Goal: Information Seeking & Learning: Learn about a topic

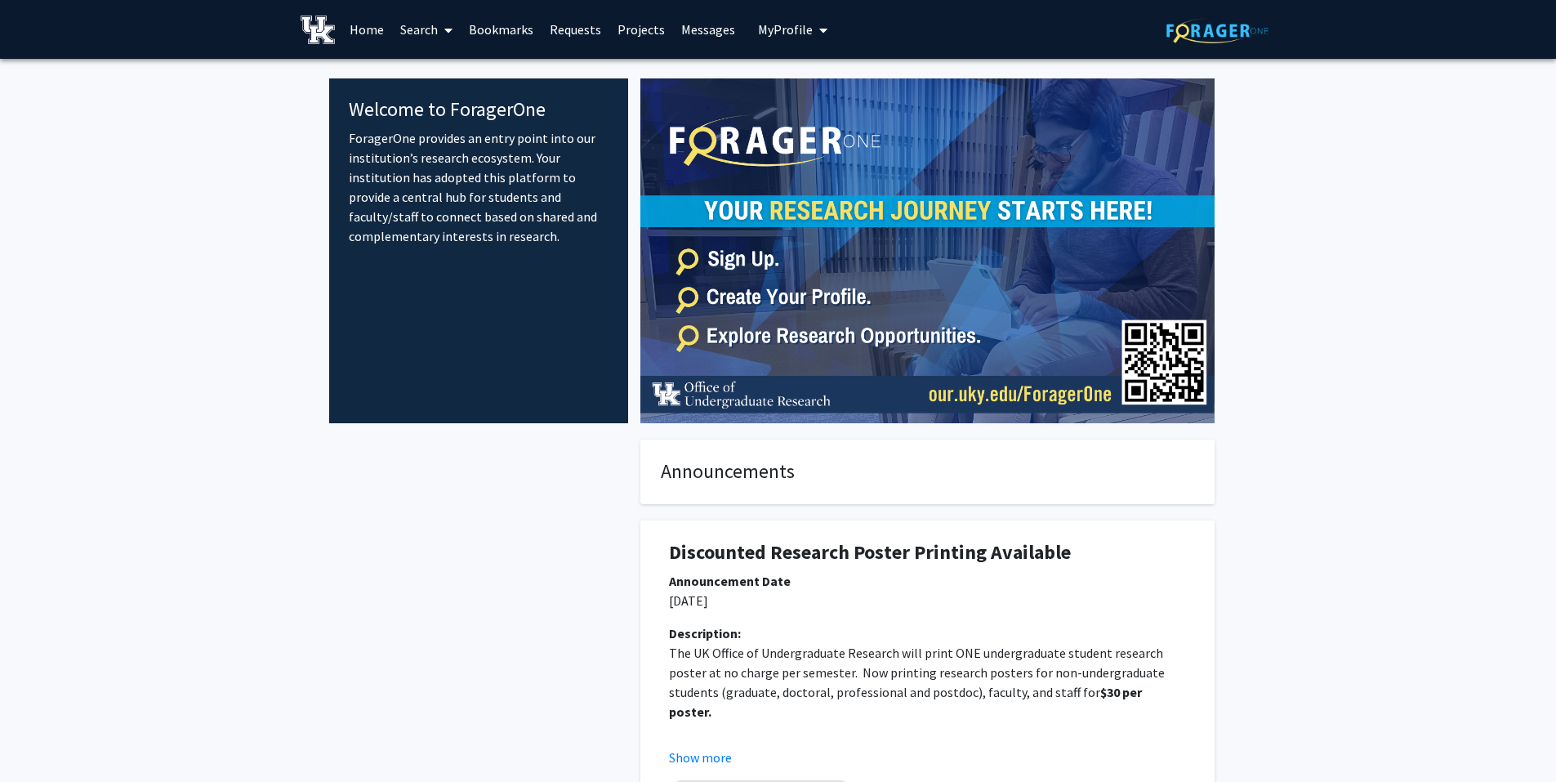
click at [574, 40] on link "Requests" at bounding box center [576, 29] width 68 height 57
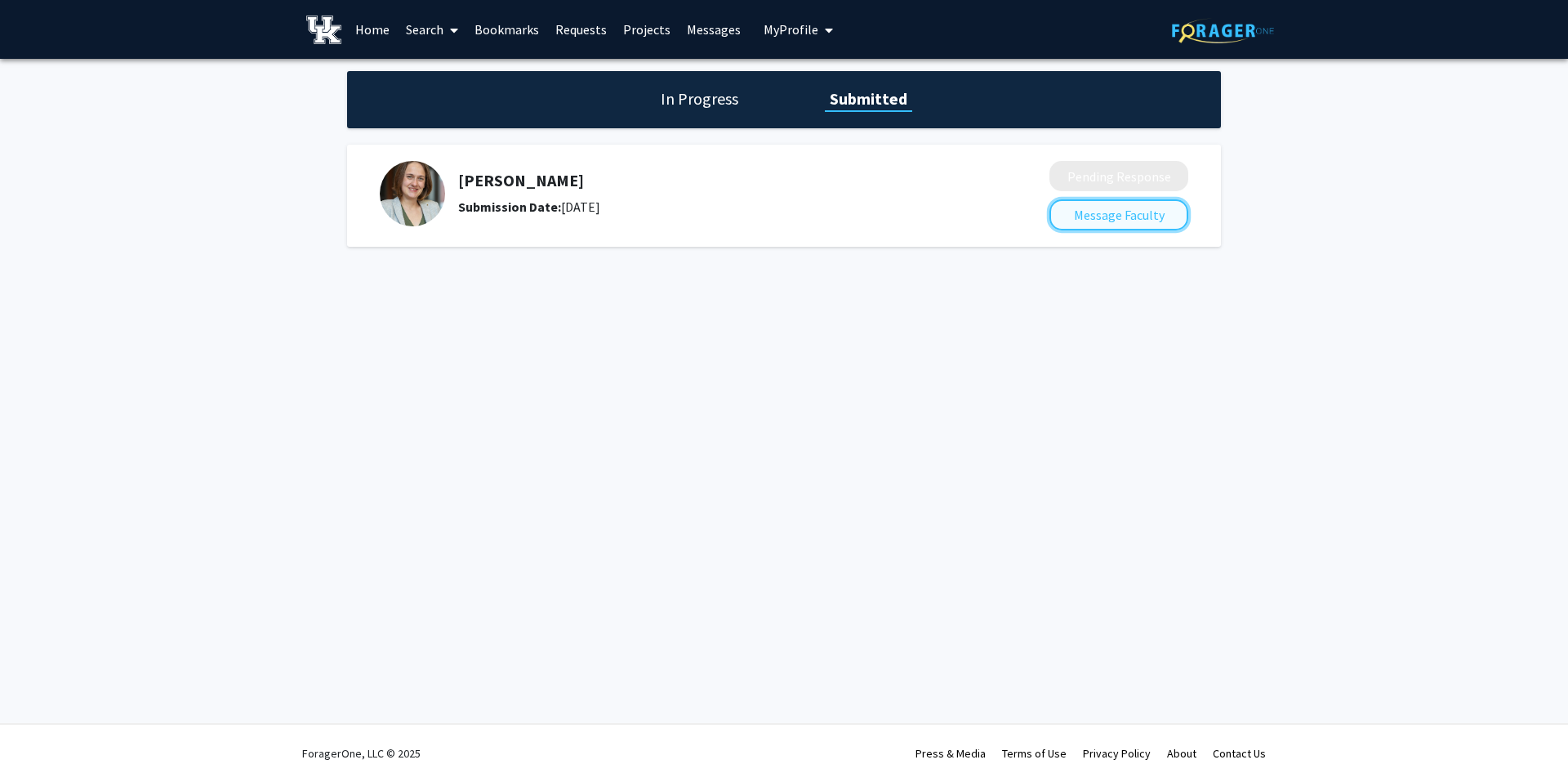
click at [1068, 222] on button "Message Faculty" at bounding box center [1119, 214] width 139 height 31
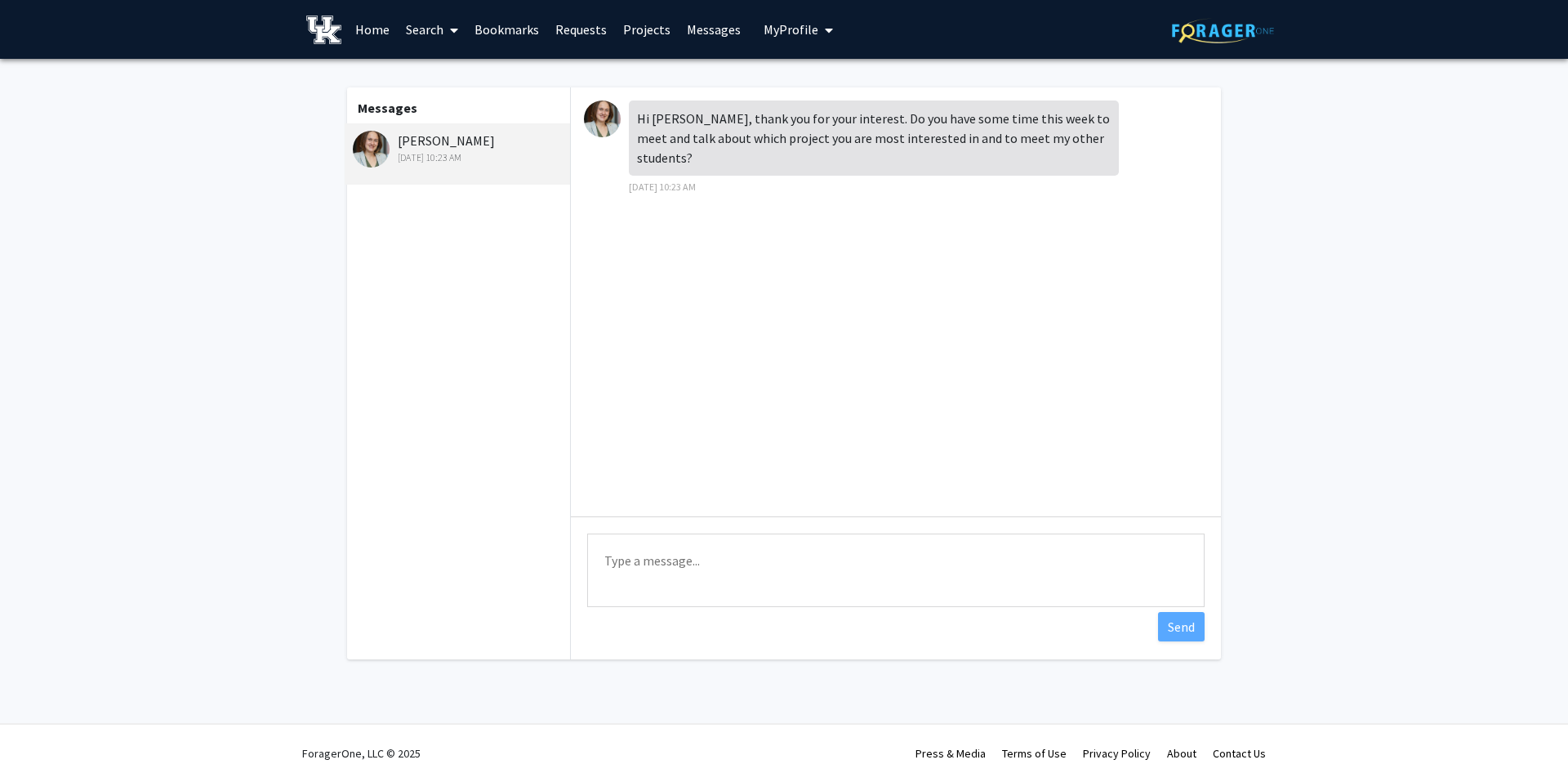
click at [694, 579] on textarea "Type a message" at bounding box center [896, 570] width 618 height 74
click at [1172, 556] on textarea "Yes! I am free any time this week except [DATE]. Let me know which day/ time yo…" at bounding box center [896, 570] width 618 height 74
type textarea "Yes! I am free any time this week except [DATE]. Let me know which day/ time yo…"
click at [1182, 629] on button "Send" at bounding box center [1181, 626] width 47 height 29
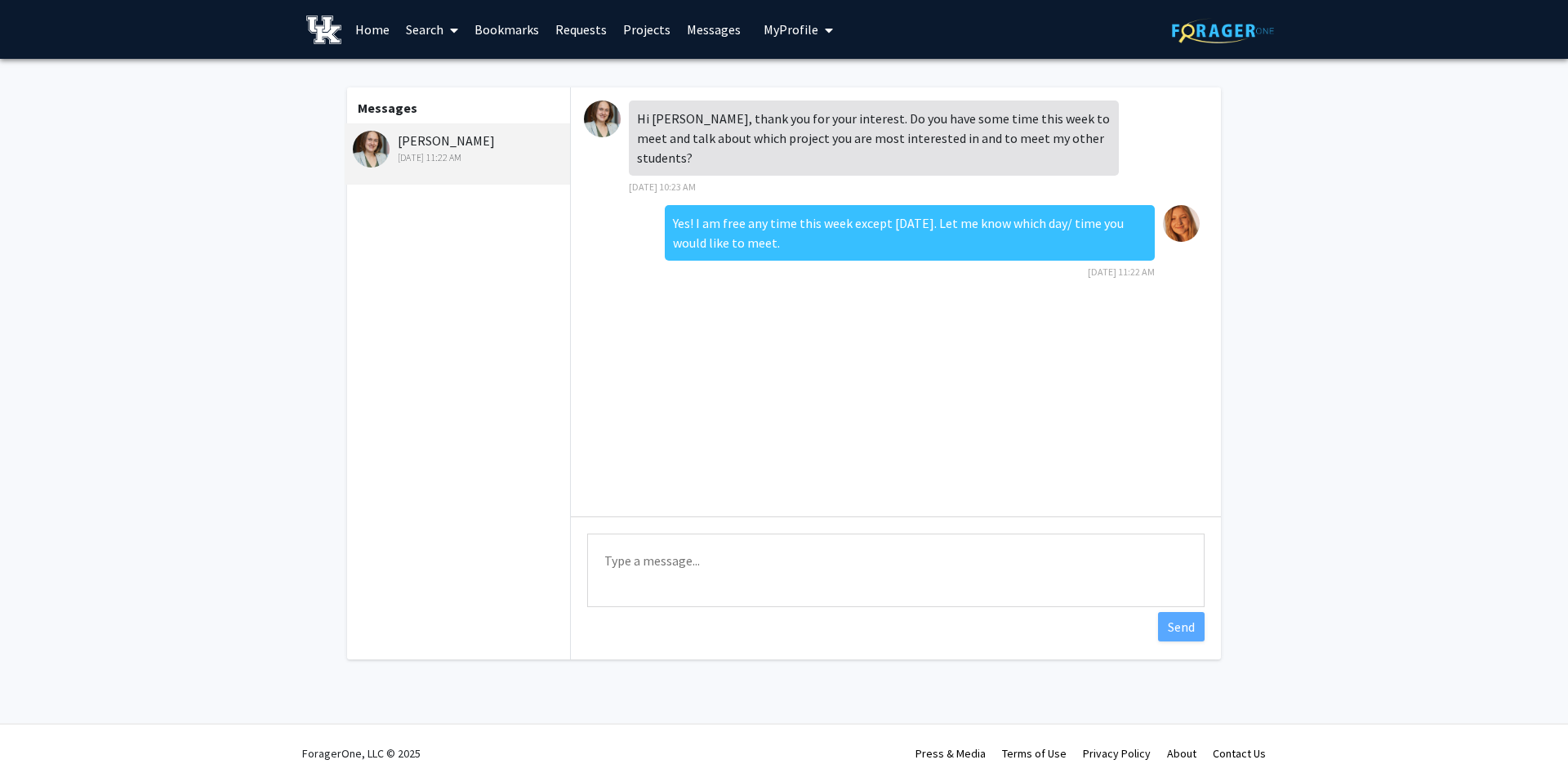
click at [610, 113] on img at bounding box center [602, 118] width 37 height 37
click at [413, 143] on div "[PERSON_NAME] [DATE] 11:22 AM" at bounding box center [459, 148] width 213 height 34
click at [376, 156] on img at bounding box center [371, 149] width 37 height 37
click at [495, 138] on div "[PERSON_NAME] [DATE] 11:22 AM" at bounding box center [459, 148] width 213 height 34
click at [386, 140] on img at bounding box center [371, 149] width 37 height 37
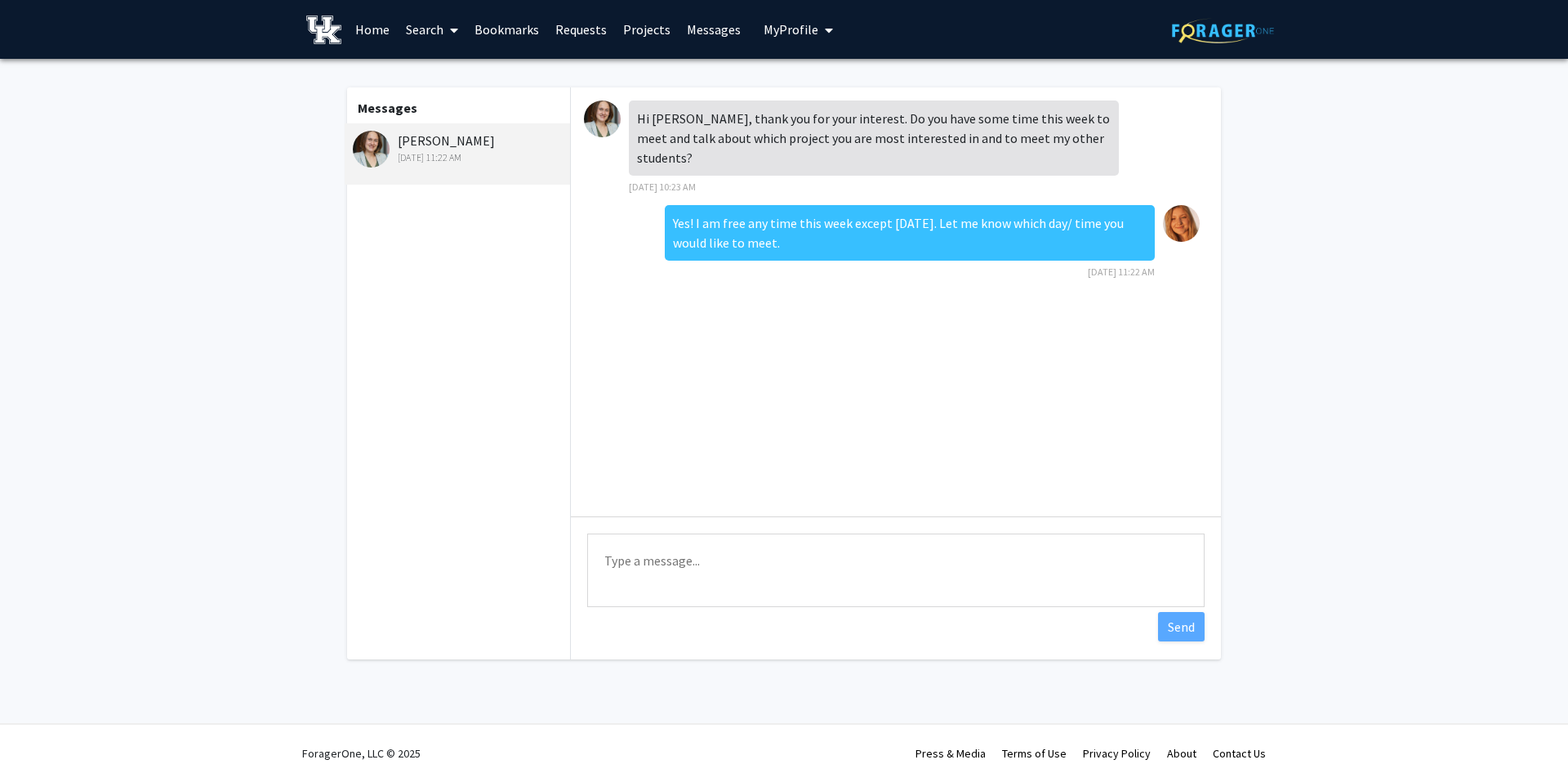
click at [428, 141] on div "[PERSON_NAME] [DATE] 11:22 AM" at bounding box center [459, 148] width 213 height 34
click at [607, 119] on img at bounding box center [602, 118] width 37 height 37
click at [372, 20] on link "Home" at bounding box center [372, 29] width 51 height 57
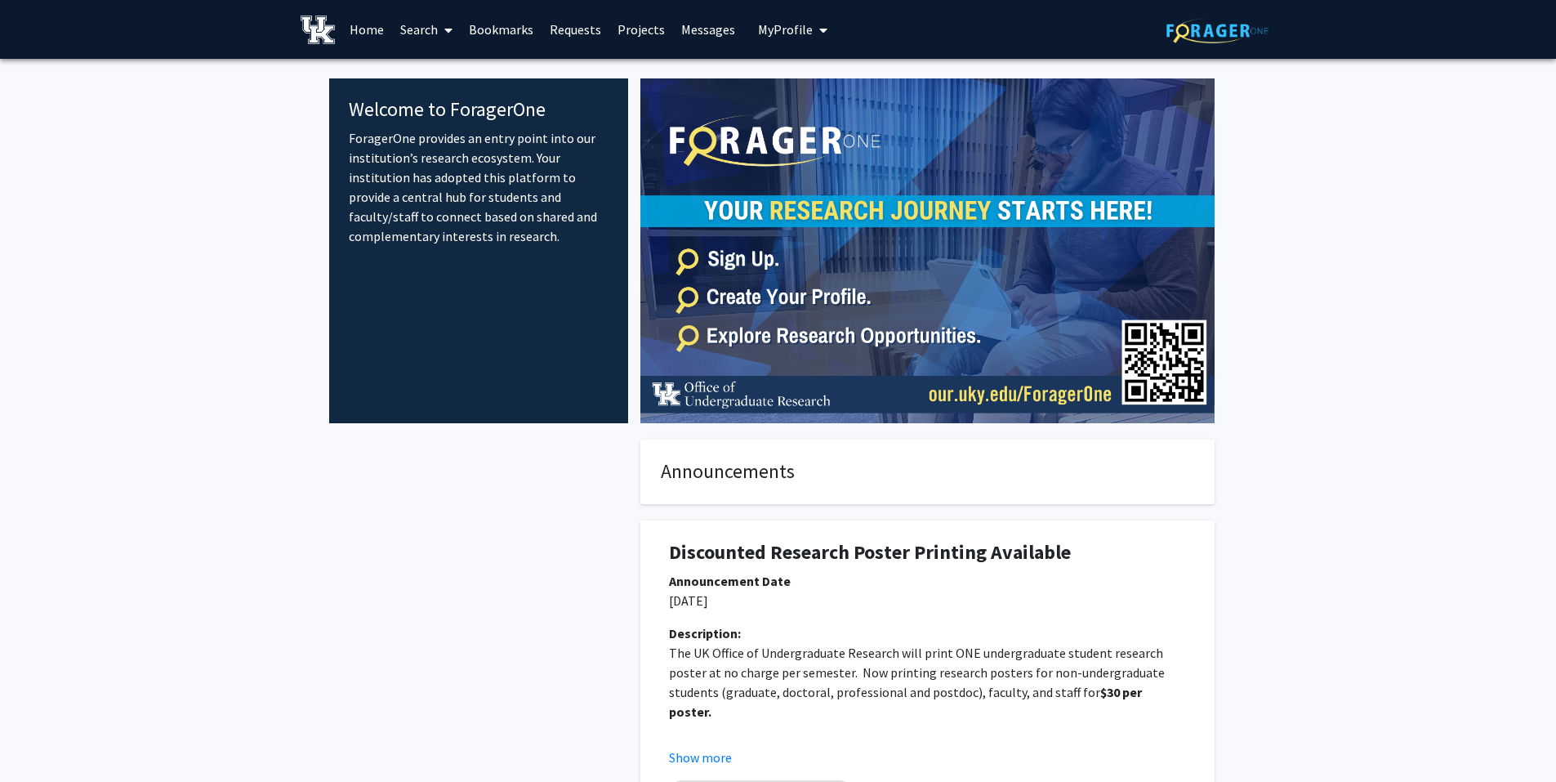
click at [802, 25] on span "My Profile" at bounding box center [785, 29] width 55 height 16
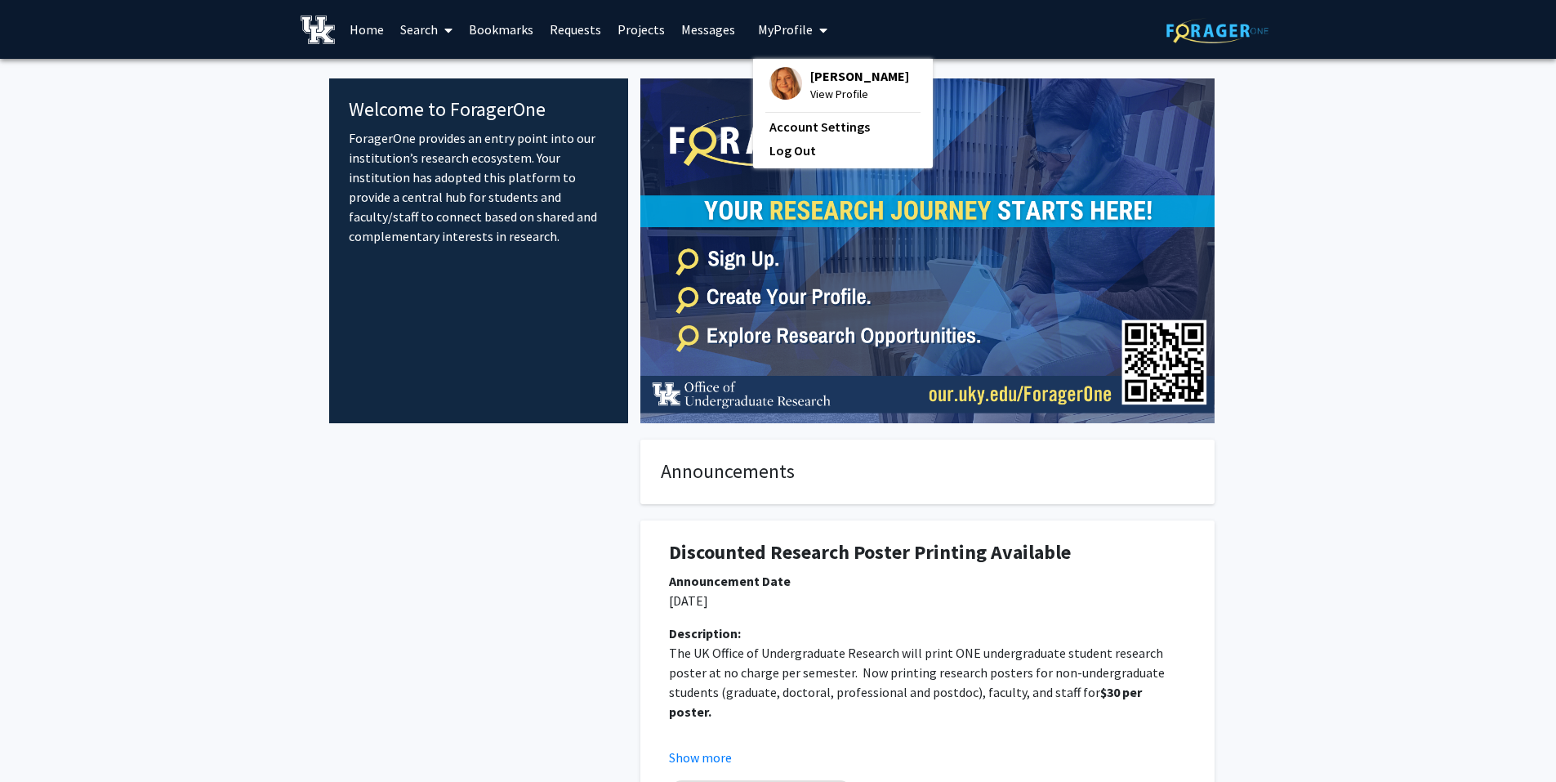
click at [631, 42] on link "Projects" at bounding box center [641, 29] width 64 height 57
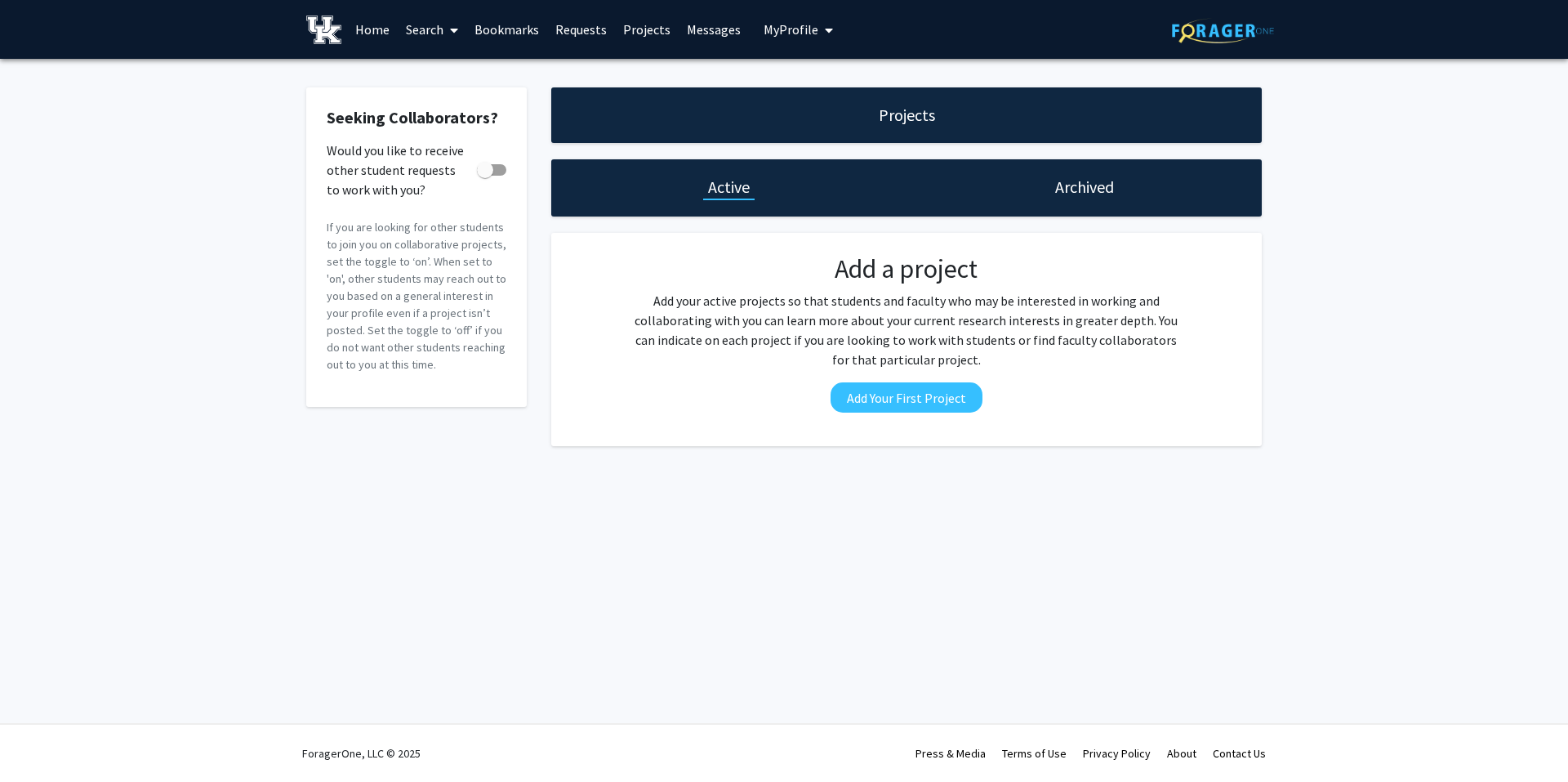
click at [701, 35] on link "Messages" at bounding box center [714, 29] width 70 height 57
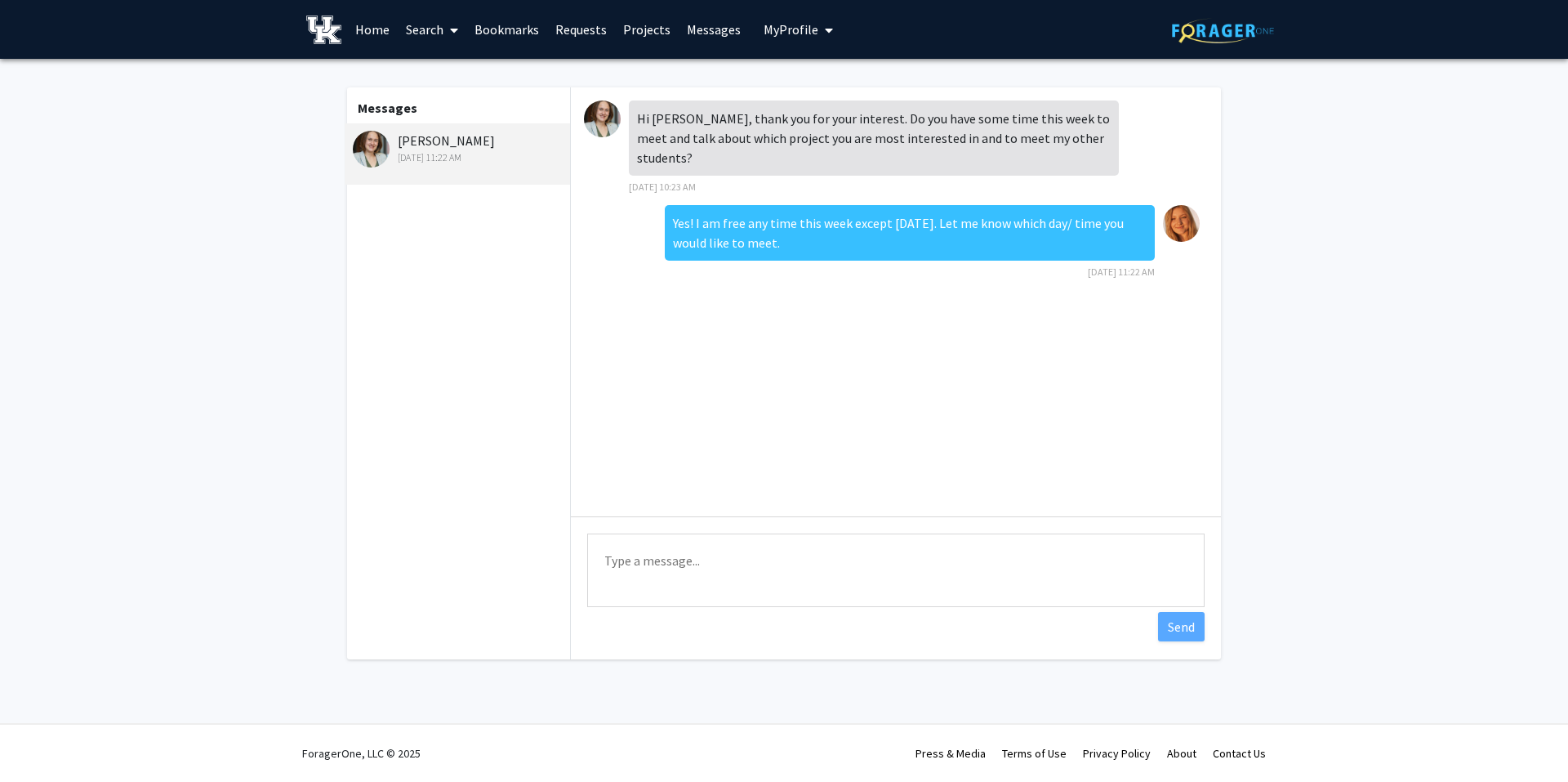
click at [481, 136] on div "[PERSON_NAME] [DATE] 11:22 AM" at bounding box center [459, 148] width 213 height 34
click at [604, 117] on img at bounding box center [602, 118] width 37 height 37
click at [361, 154] on img at bounding box center [371, 149] width 37 height 37
click at [359, 25] on link "Home" at bounding box center [372, 29] width 51 height 57
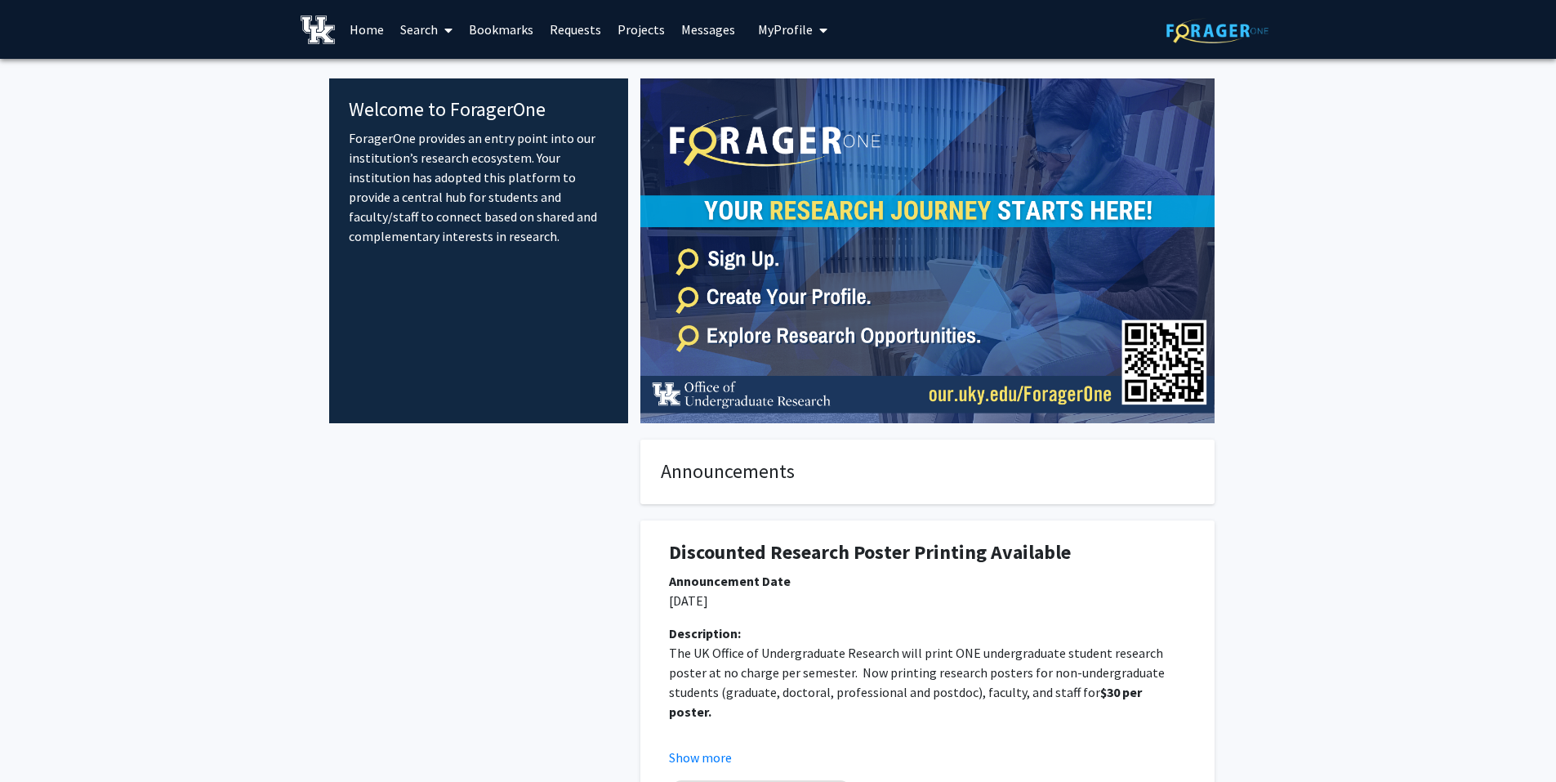
click at [445, 30] on icon at bounding box center [448, 30] width 8 height 13
click at [462, 85] on span "Faculty/Staff" at bounding box center [452, 75] width 120 height 33
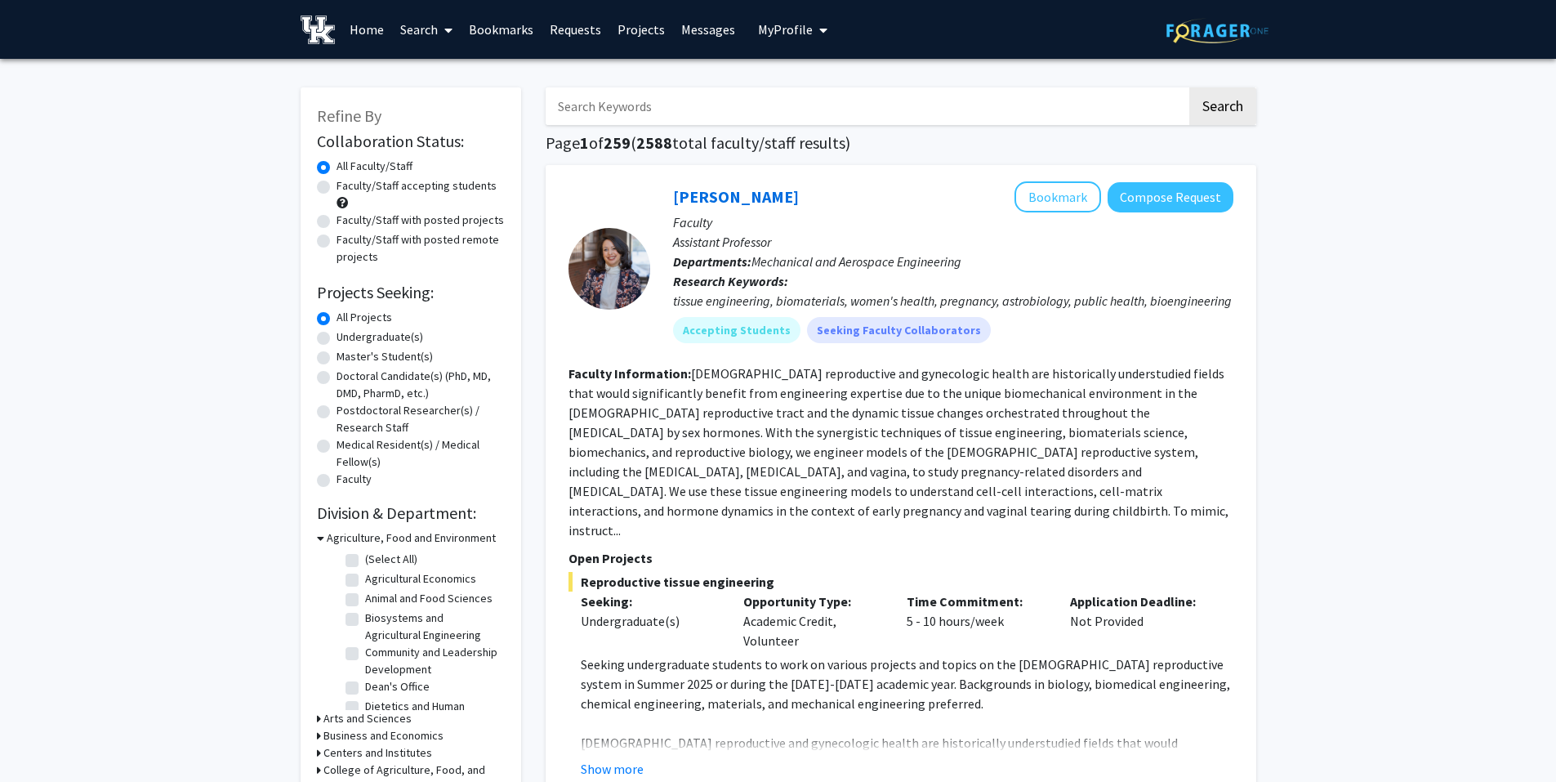
click at [636, 42] on link "Projects" at bounding box center [641, 29] width 64 height 57
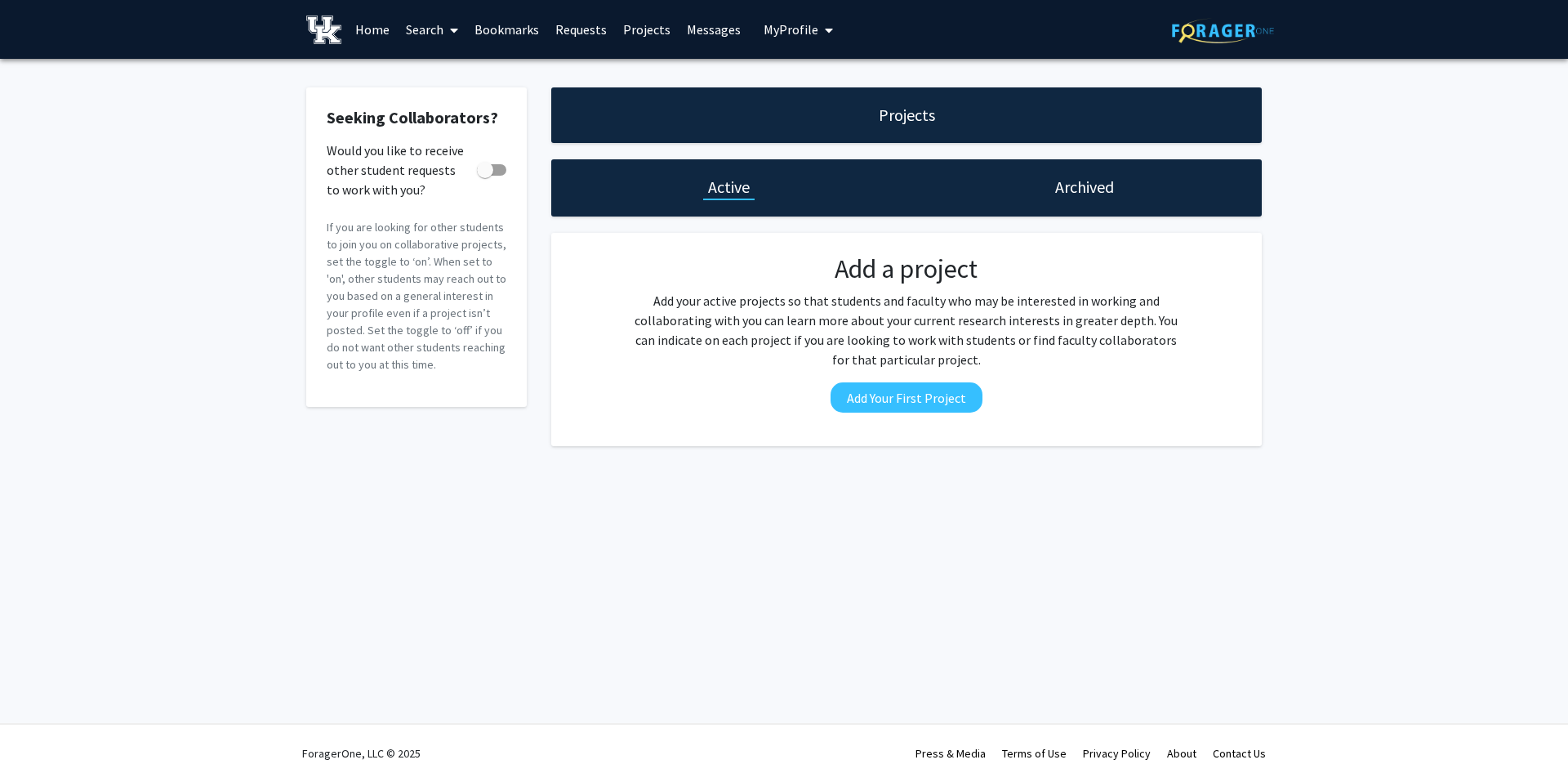
click at [717, 38] on link "Messages" at bounding box center [714, 29] width 70 height 57
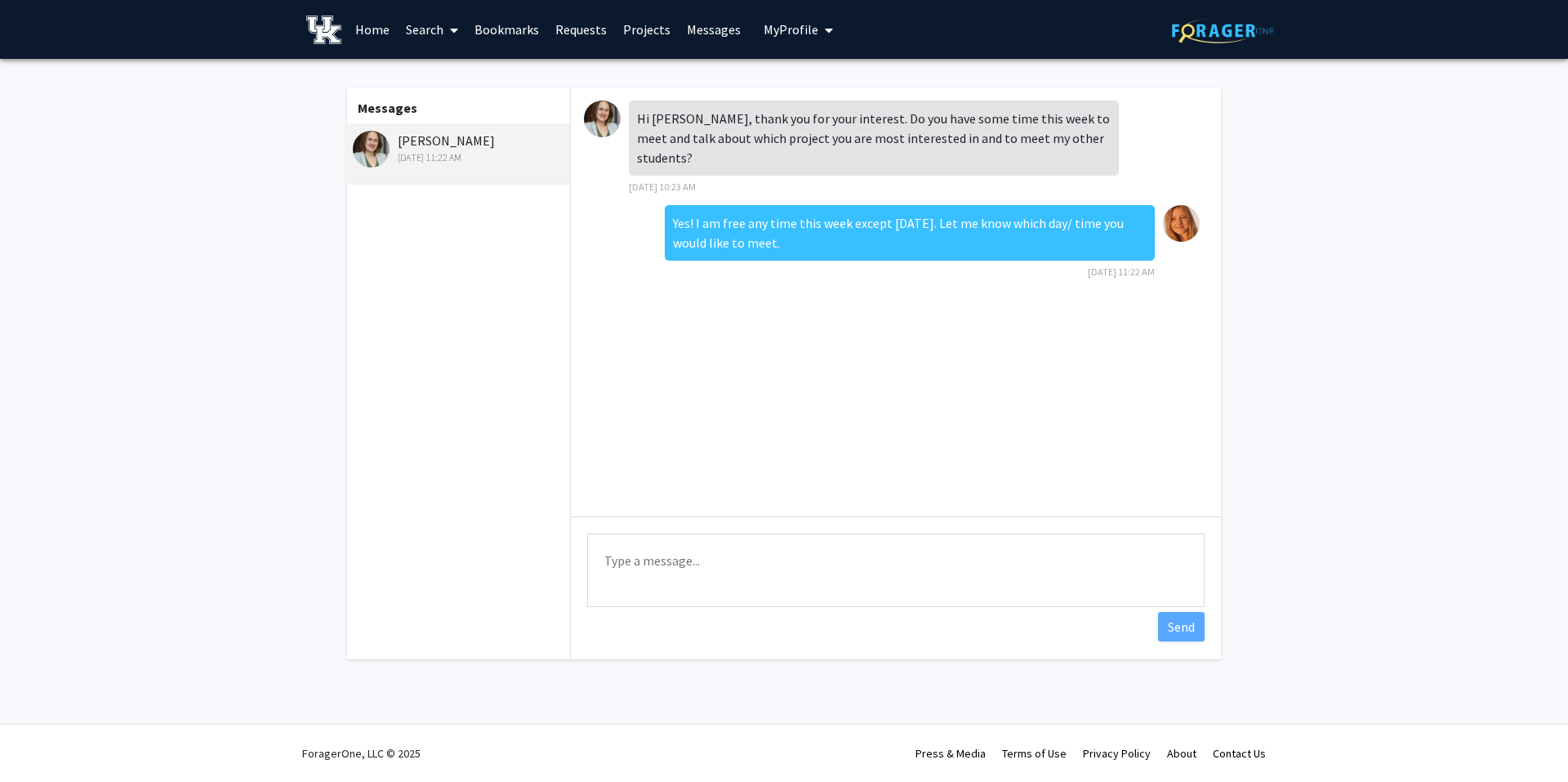
click at [426, 142] on div "[PERSON_NAME] [DATE] 11:22 AM" at bounding box center [459, 148] width 213 height 34
click at [432, 34] on link "Search" at bounding box center [432, 29] width 69 height 57
click at [499, 83] on span "Faculty/Staff" at bounding box center [458, 75] width 120 height 33
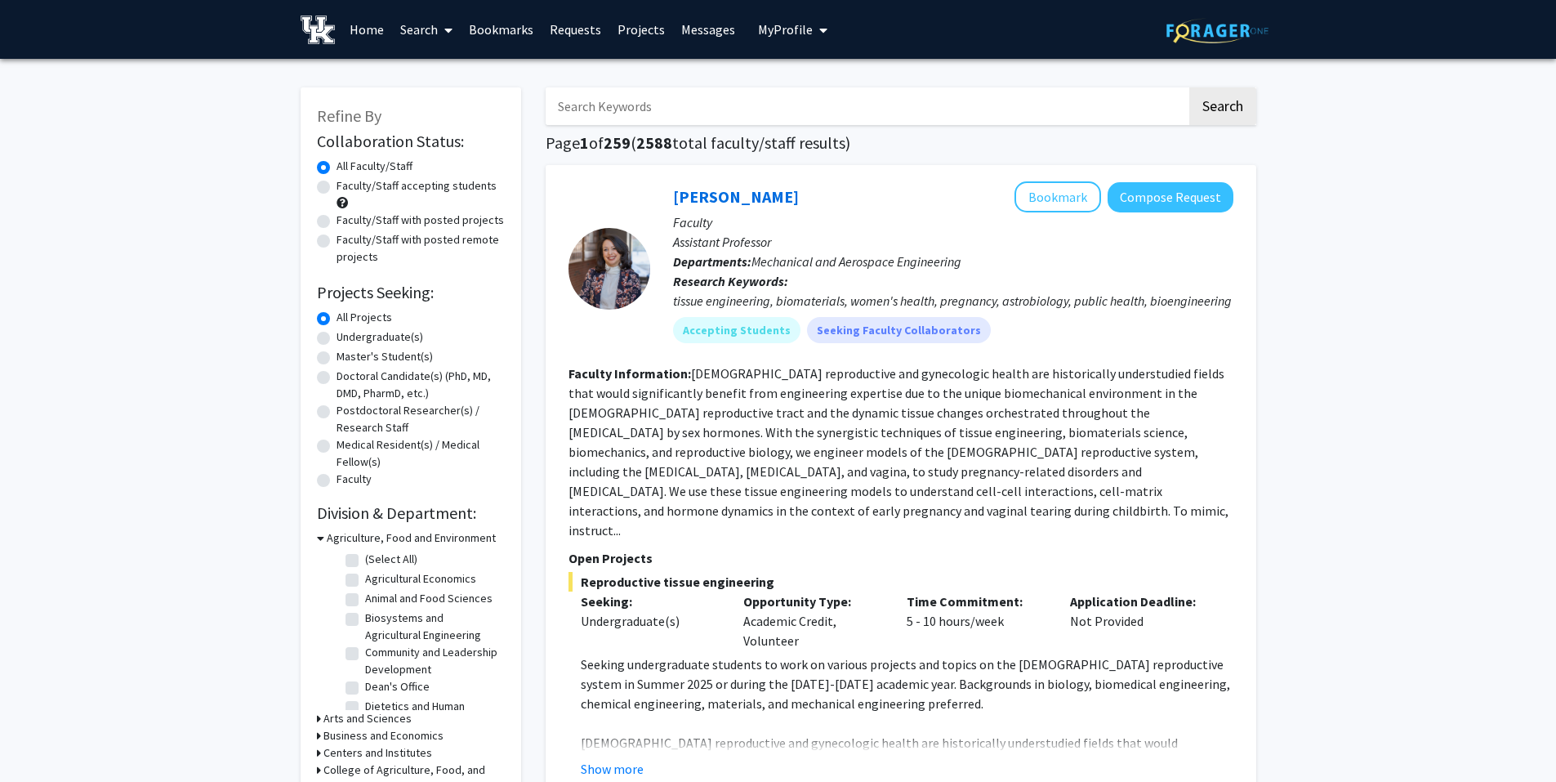
click at [613, 114] on input "Search Keywords" at bounding box center [866, 106] width 641 height 38
click at [1189, 87] on button "Search" at bounding box center [1222, 106] width 67 height 38
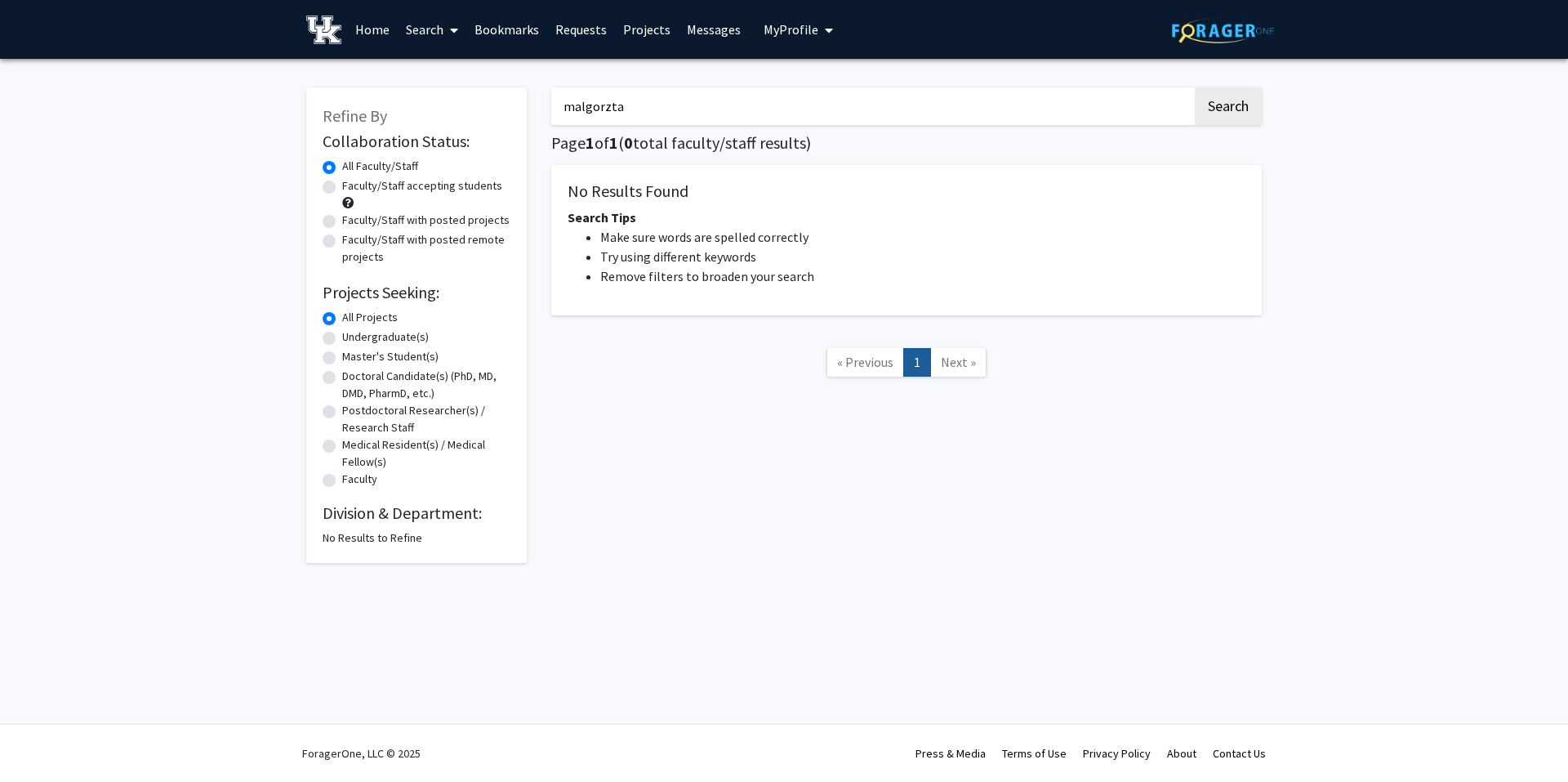
drag, startPoint x: 1034, startPoint y: 95, endPoint x: 492, endPoint y: 100, distance: 542.4
click at [492, 100] on div "Refine By Collaboration Status: Collaboration Status All Faculty/Staff Collabor…" at bounding box center [784, 317] width 980 height 492
type input "w"
type input "engineering"
click at [1195, 87] on button "Search" at bounding box center [1228, 106] width 67 height 38
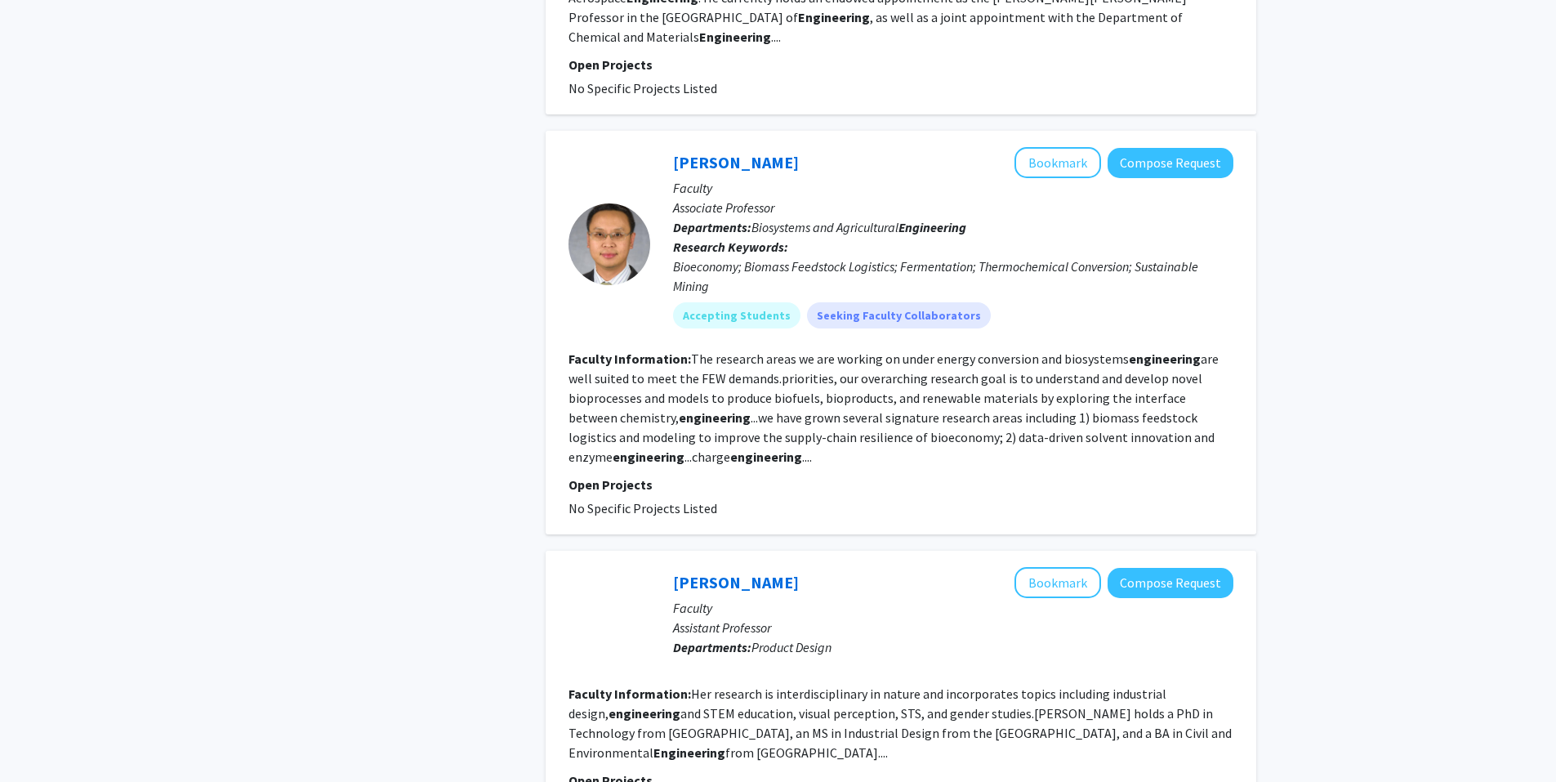
scroll to position [3854, 0]
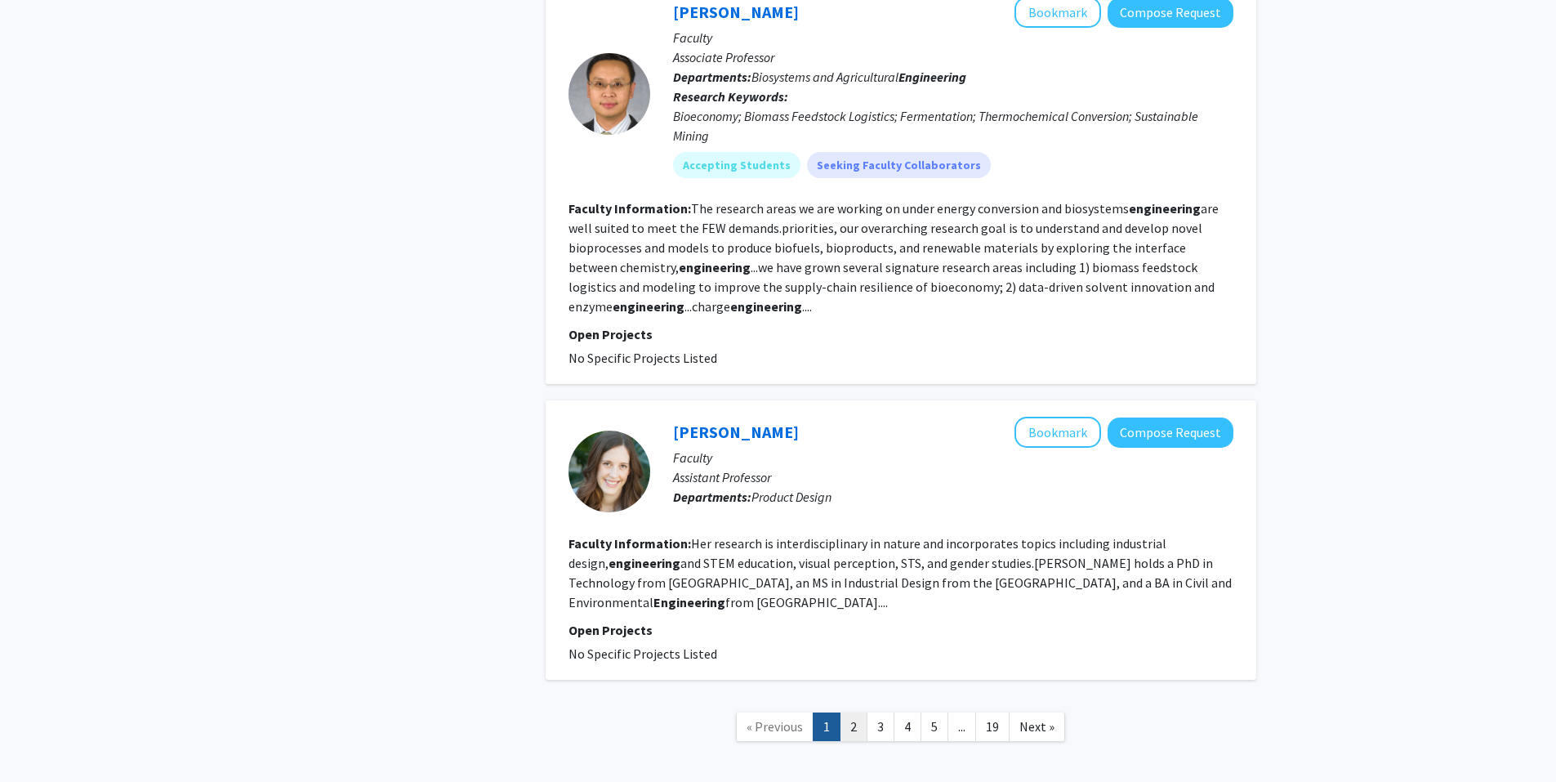
click at [853, 712] on link "2" at bounding box center [854, 726] width 28 height 29
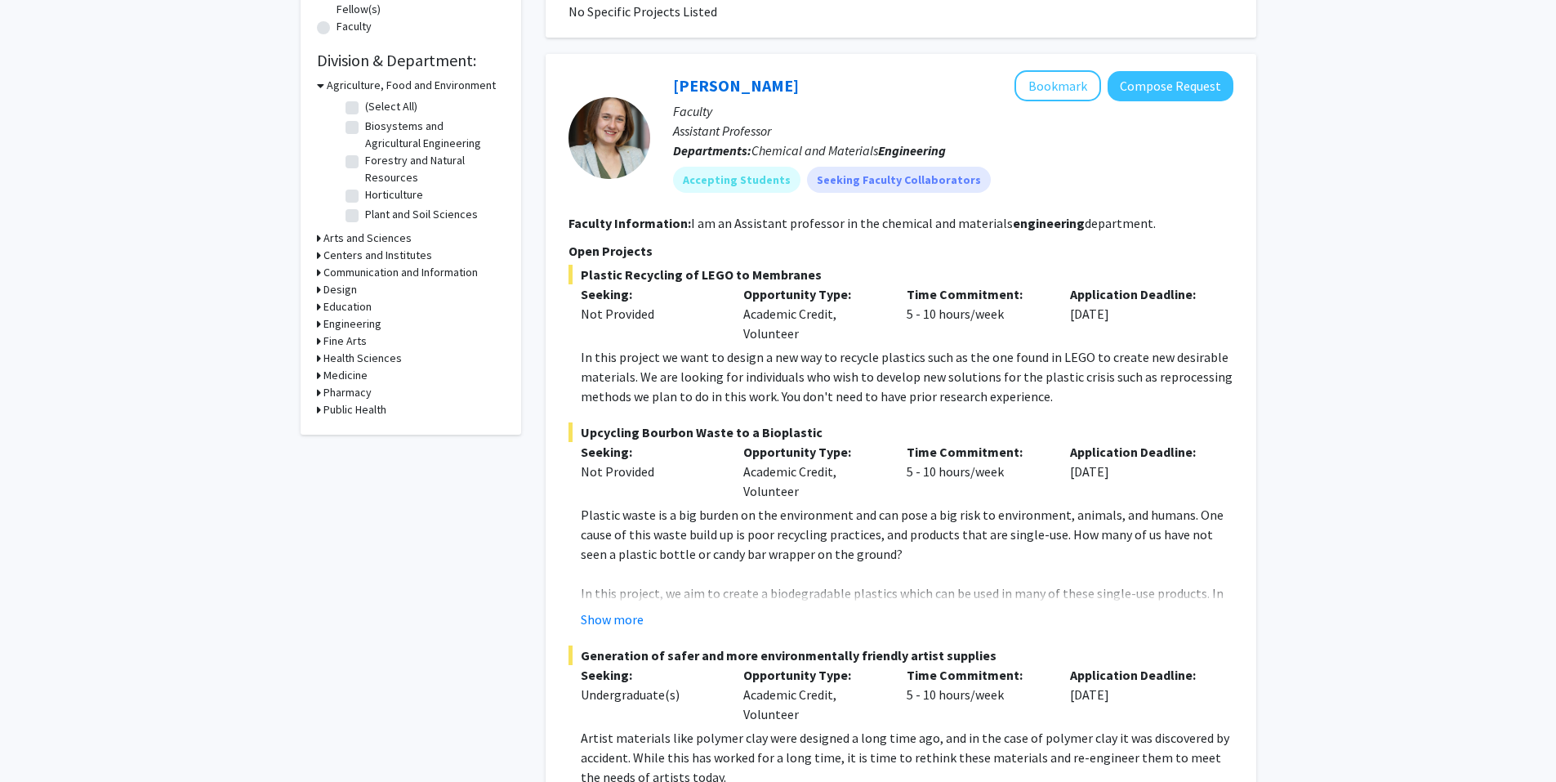
scroll to position [490, 0]
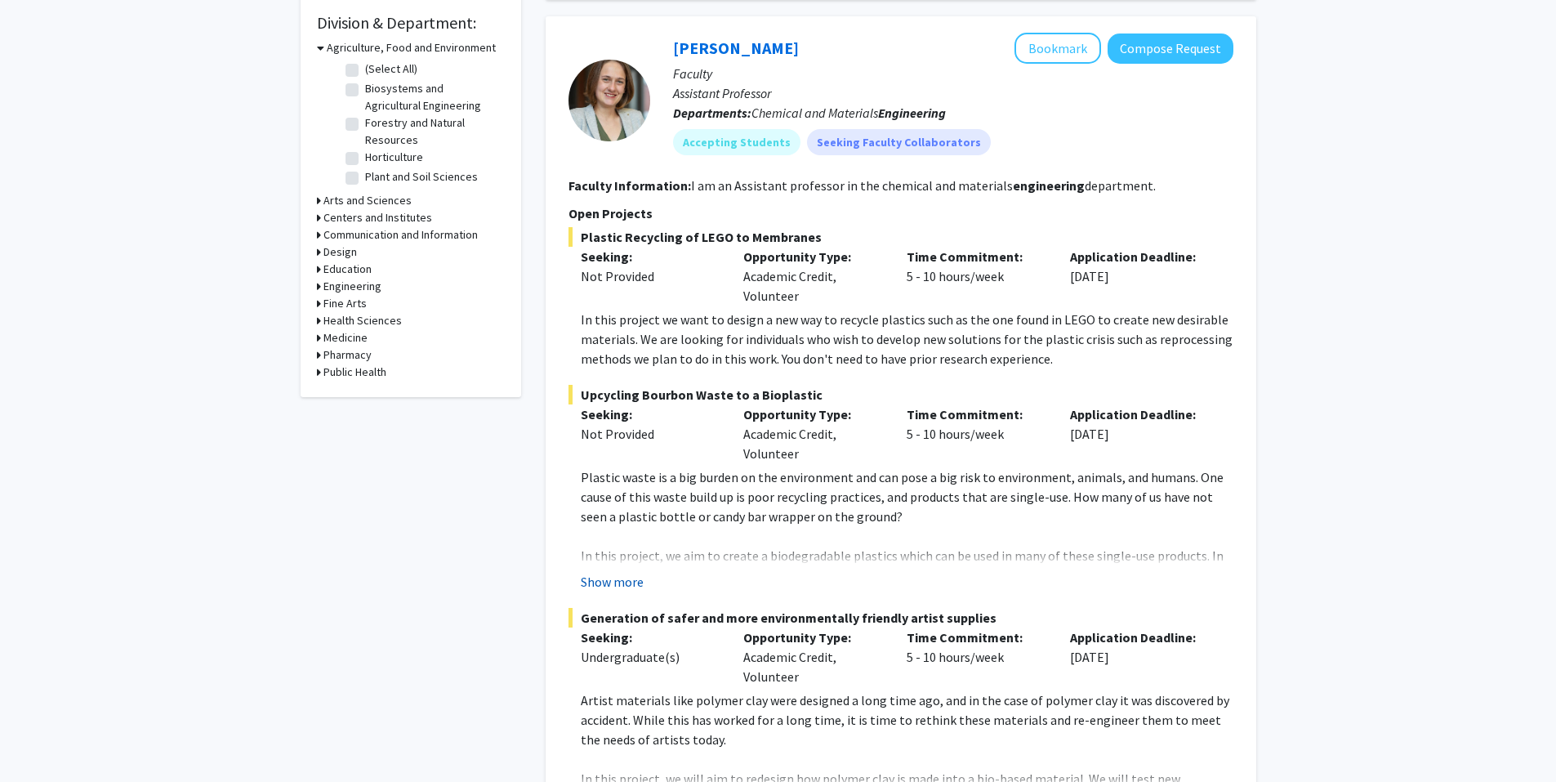
click at [605, 582] on button "Show more" at bounding box center [612, 582] width 63 height 20
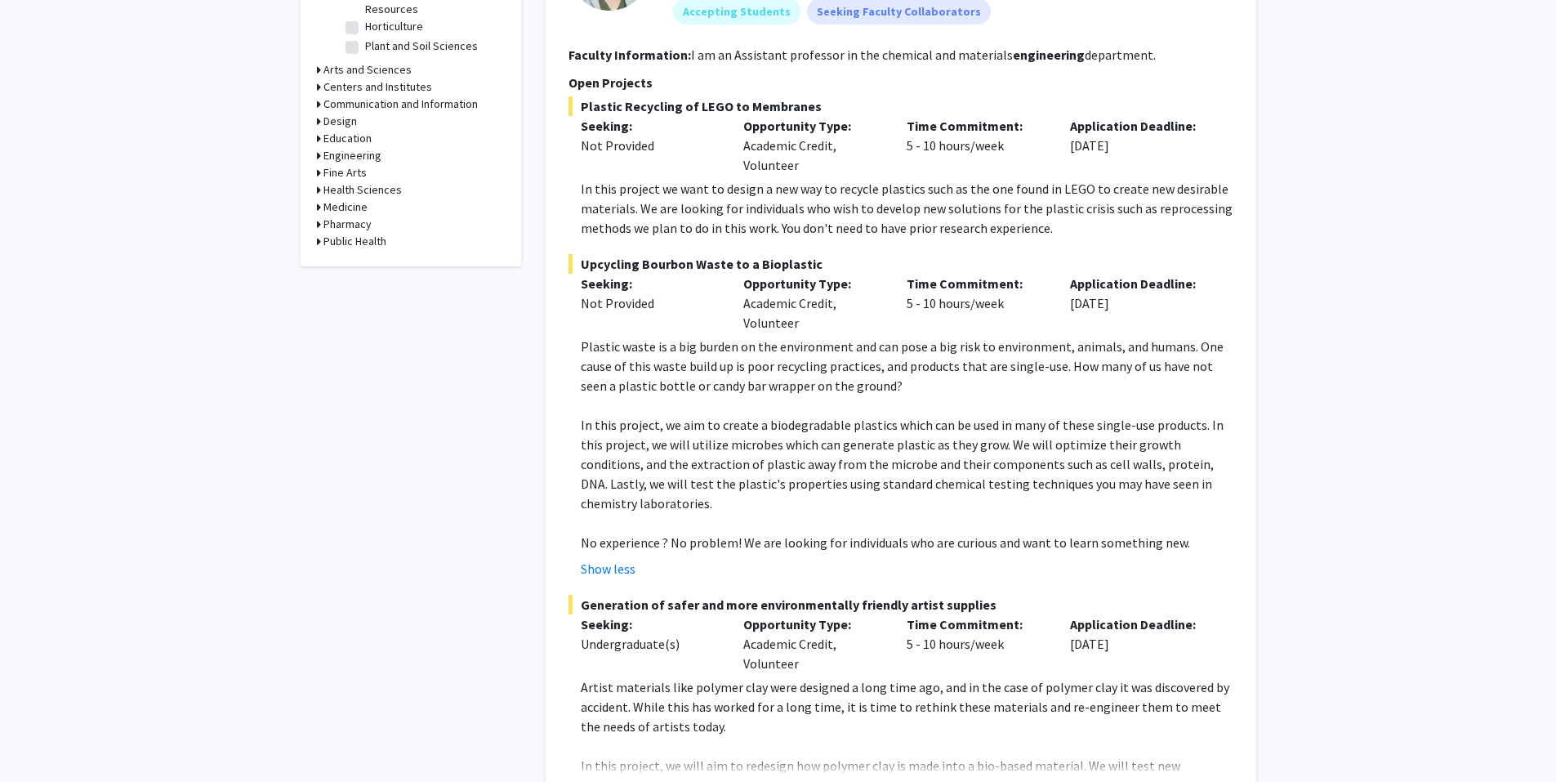
scroll to position [653, 0]
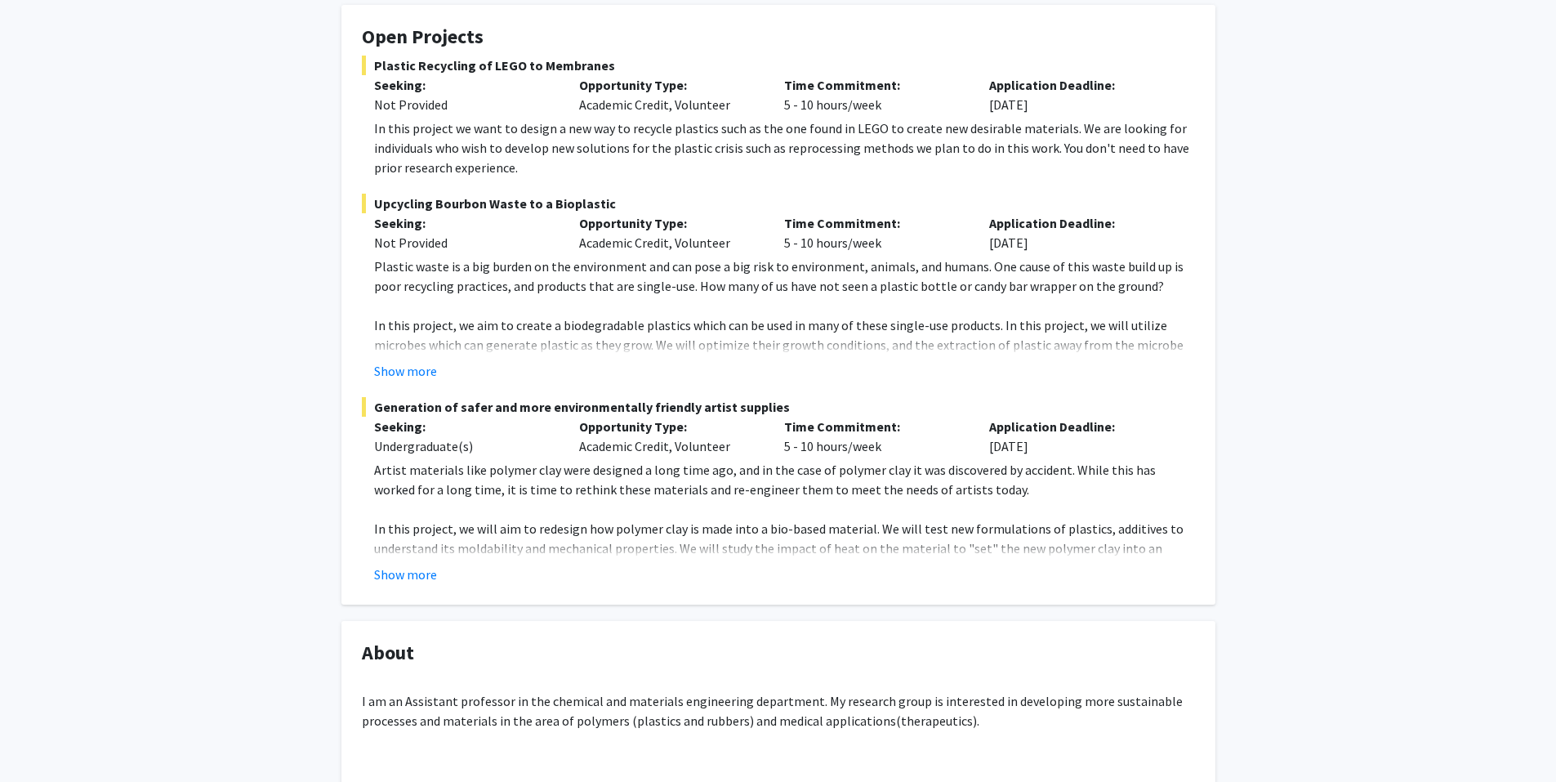
scroll to position [261, 0]
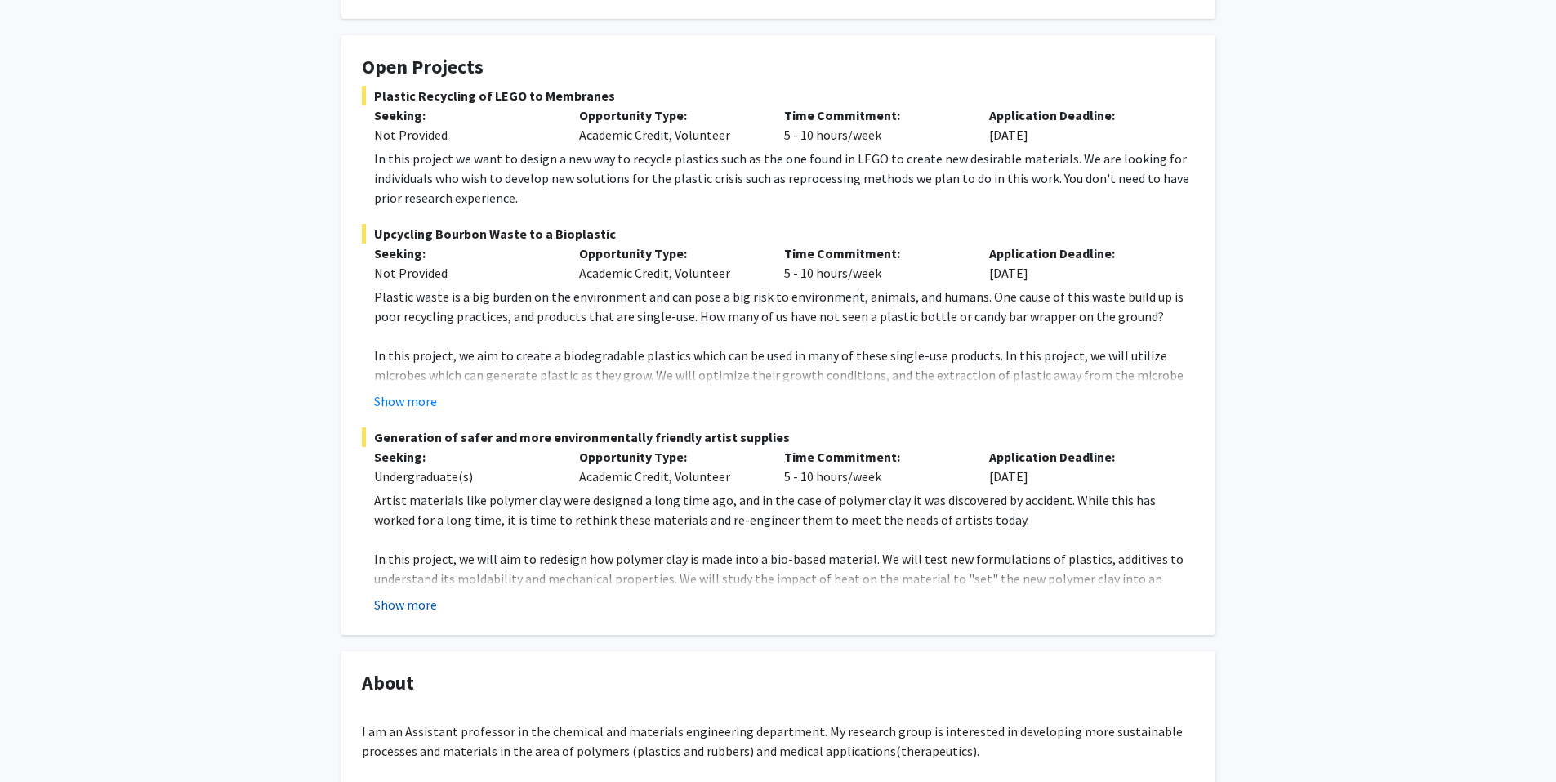
click at [395, 600] on button "Show more" at bounding box center [405, 605] width 63 height 20
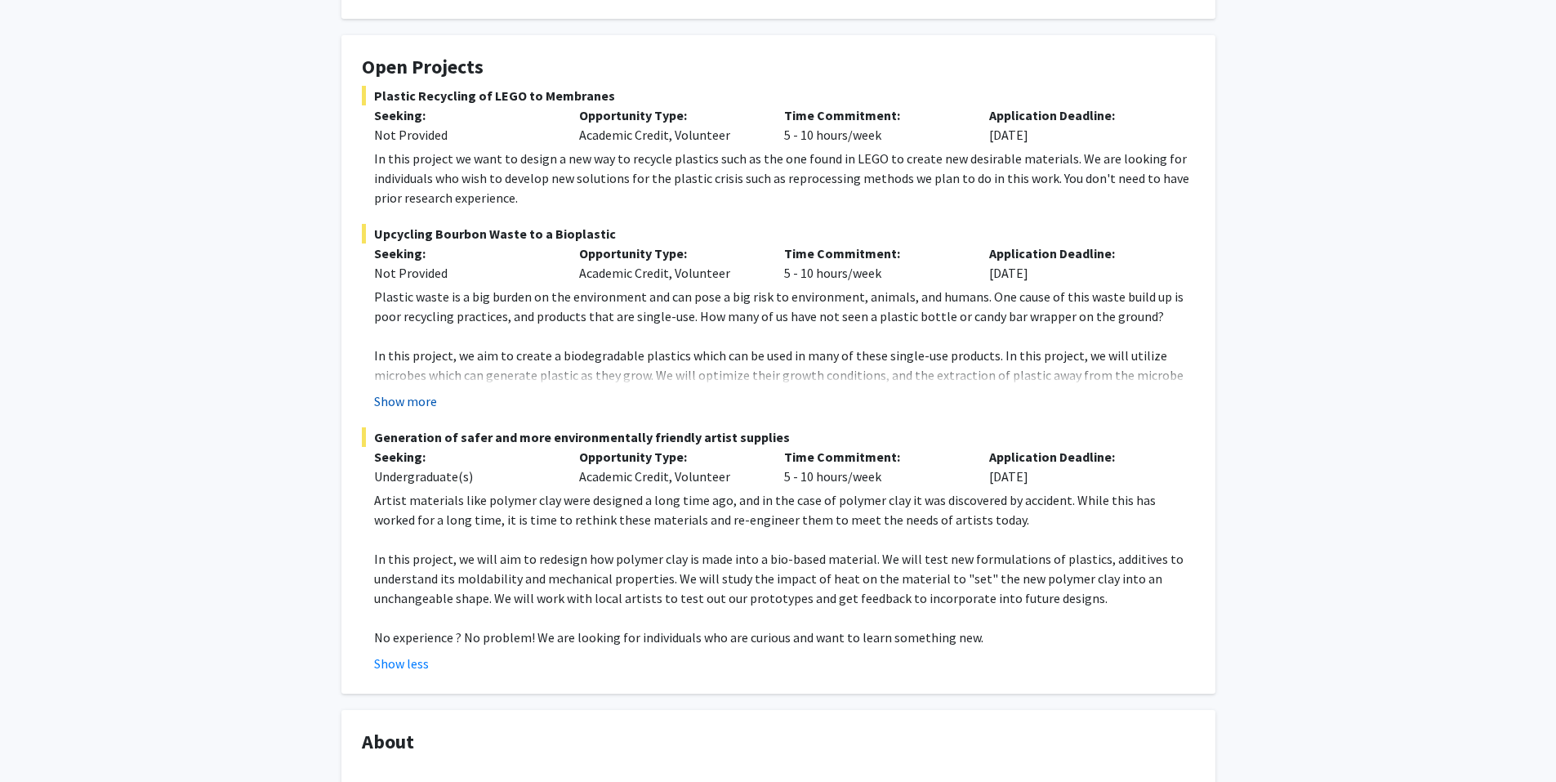
click at [426, 405] on button "Show more" at bounding box center [405, 401] width 63 height 20
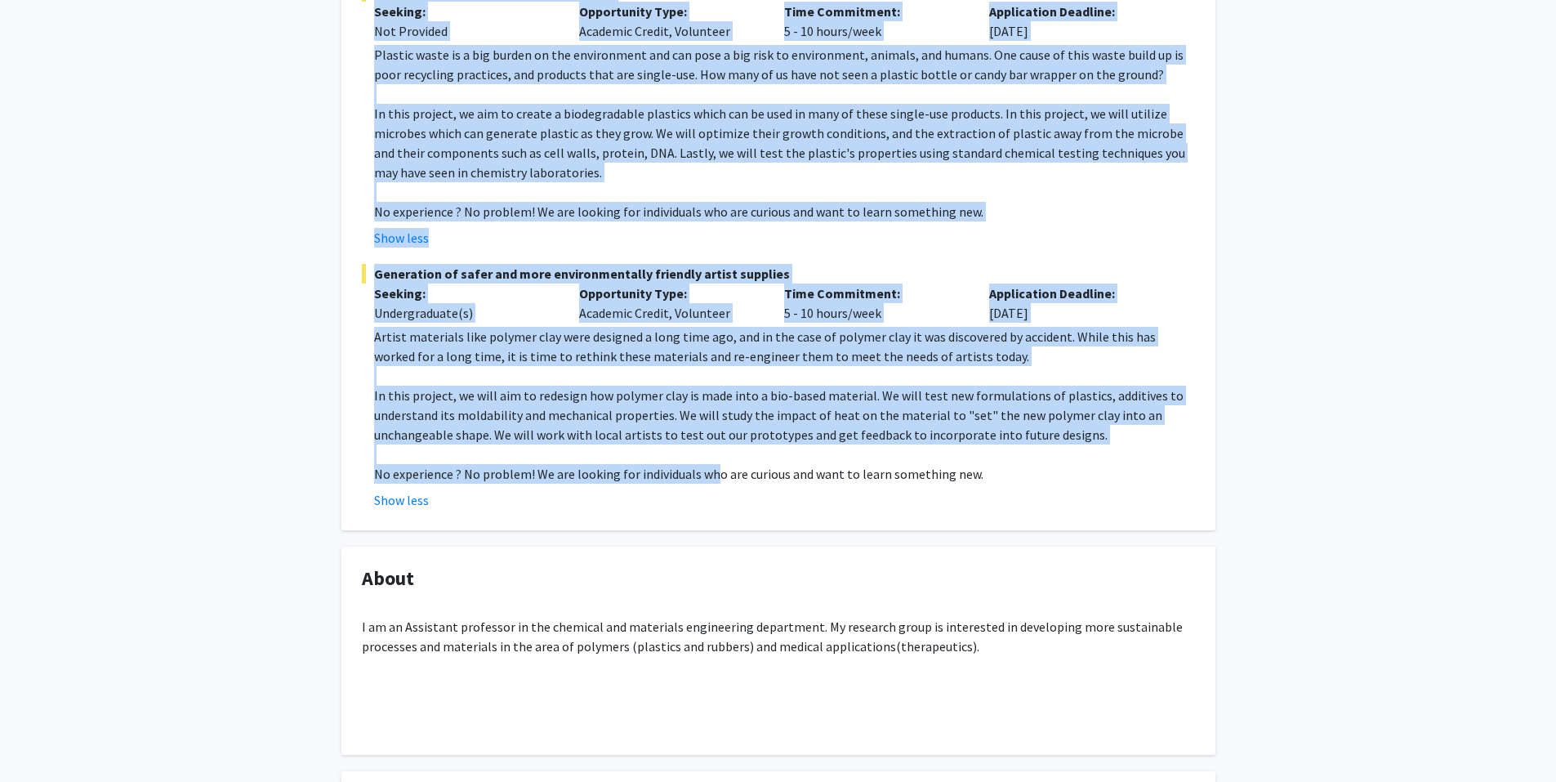
scroll to position [506, 0]
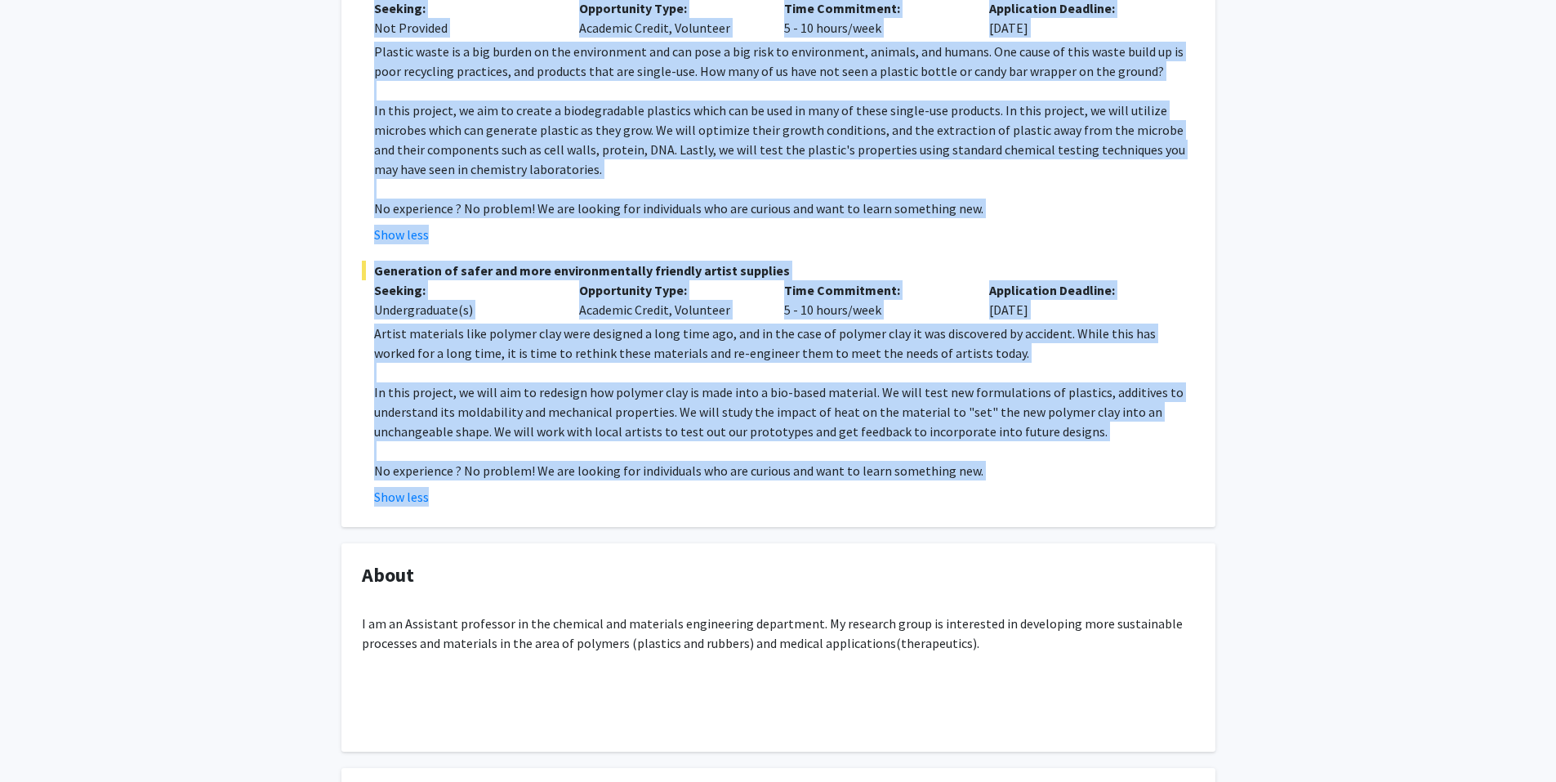
drag, startPoint x: 373, startPoint y: 340, endPoint x: 939, endPoint y: 489, distance: 585.5
click at [939, 489] on fg-project-list "Plastic Recycling of LEGO to Membranes Seeking: Not Provided Opportunity Type: …" at bounding box center [778, 174] width 833 height 666
drag, startPoint x: 939, startPoint y: 489, endPoint x: 939, endPoint y: 464, distance: 25.3
copy fg-project-list "Plastic Recycling of LEGO to Membranes Seeking: Not Provided Opportunity Type: …"
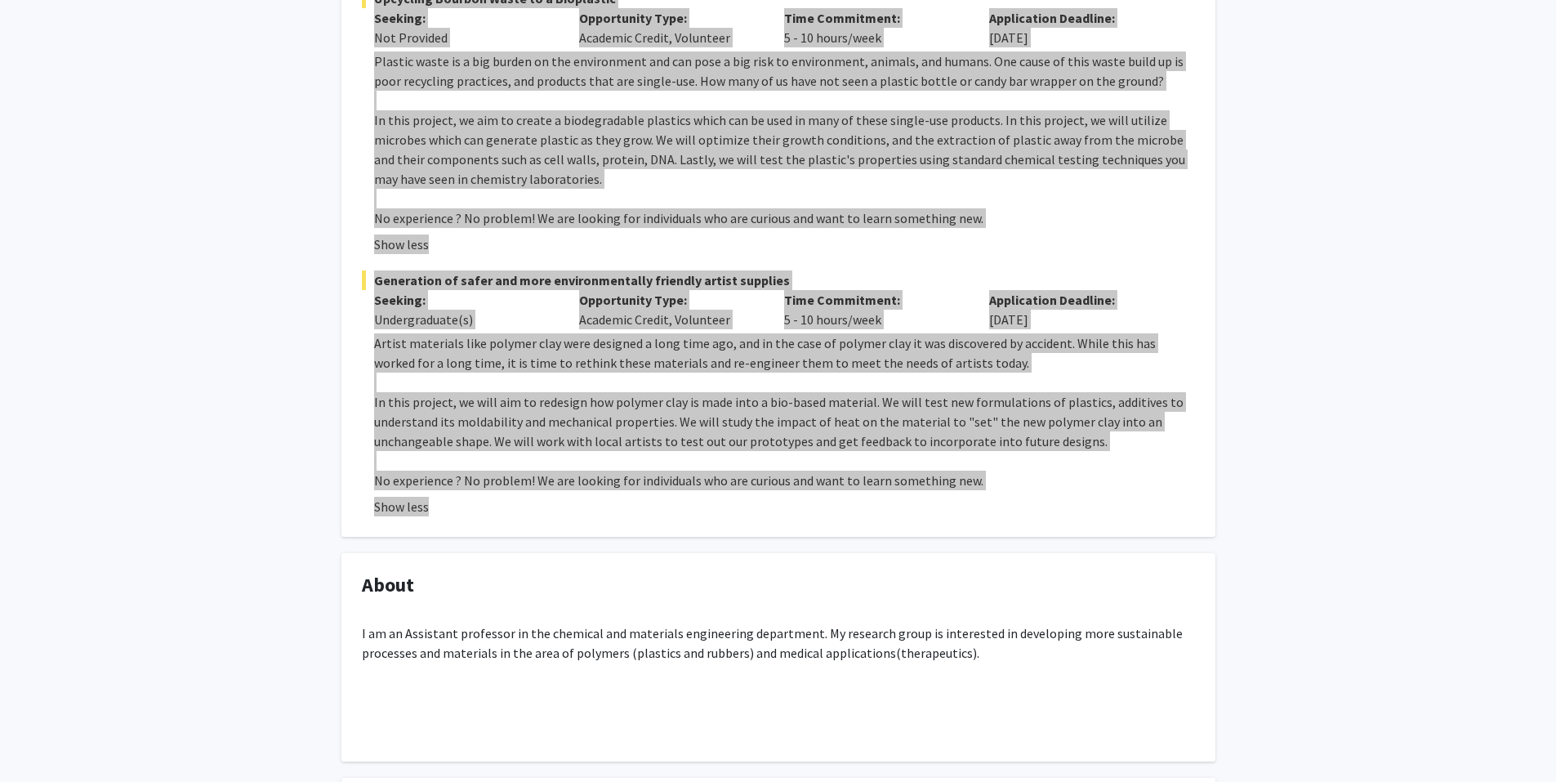
scroll to position [98, 0]
